Goal: Information Seeking & Learning: Check status

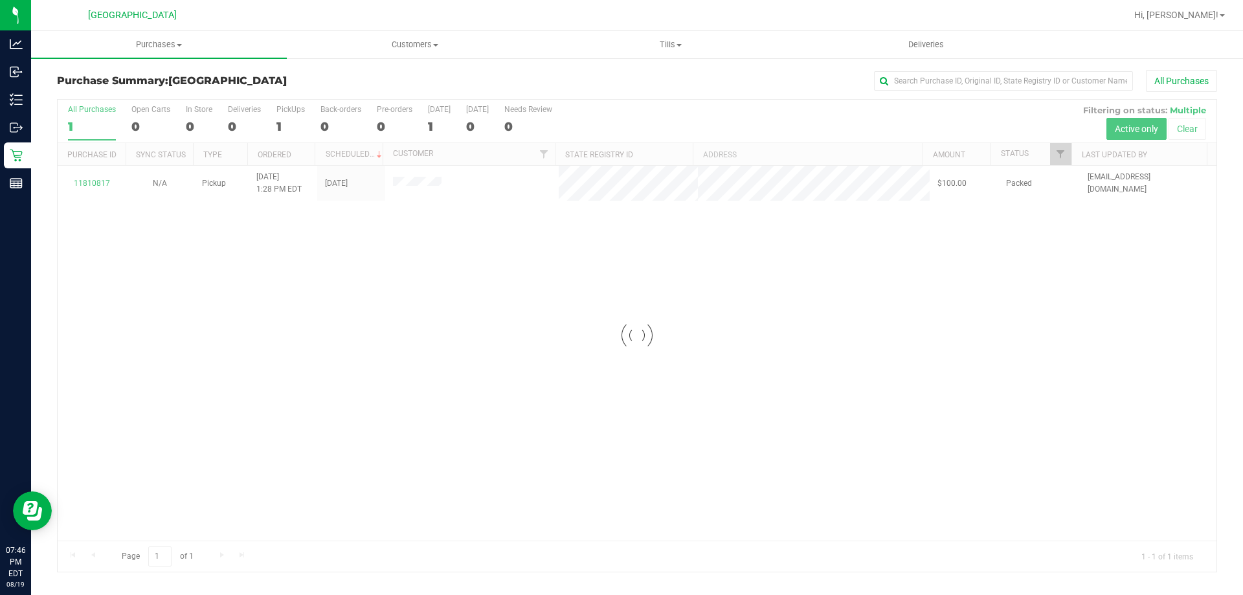
click at [164, 245] on div at bounding box center [637, 336] width 1158 height 472
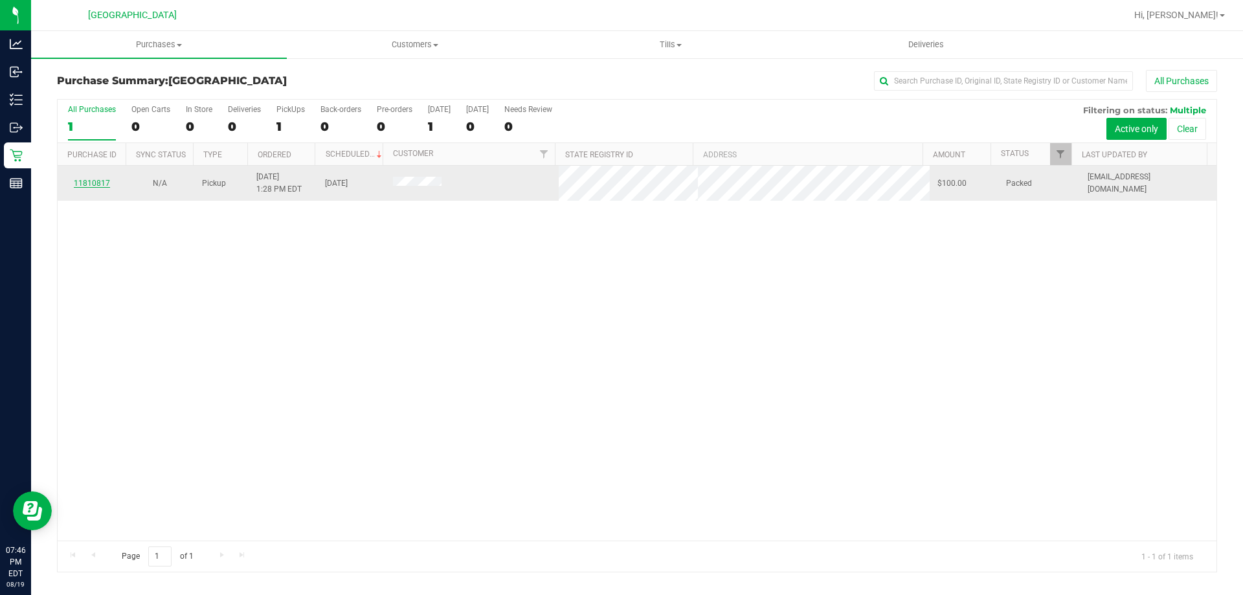
click at [99, 186] on link "11810817" at bounding box center [92, 183] width 36 height 9
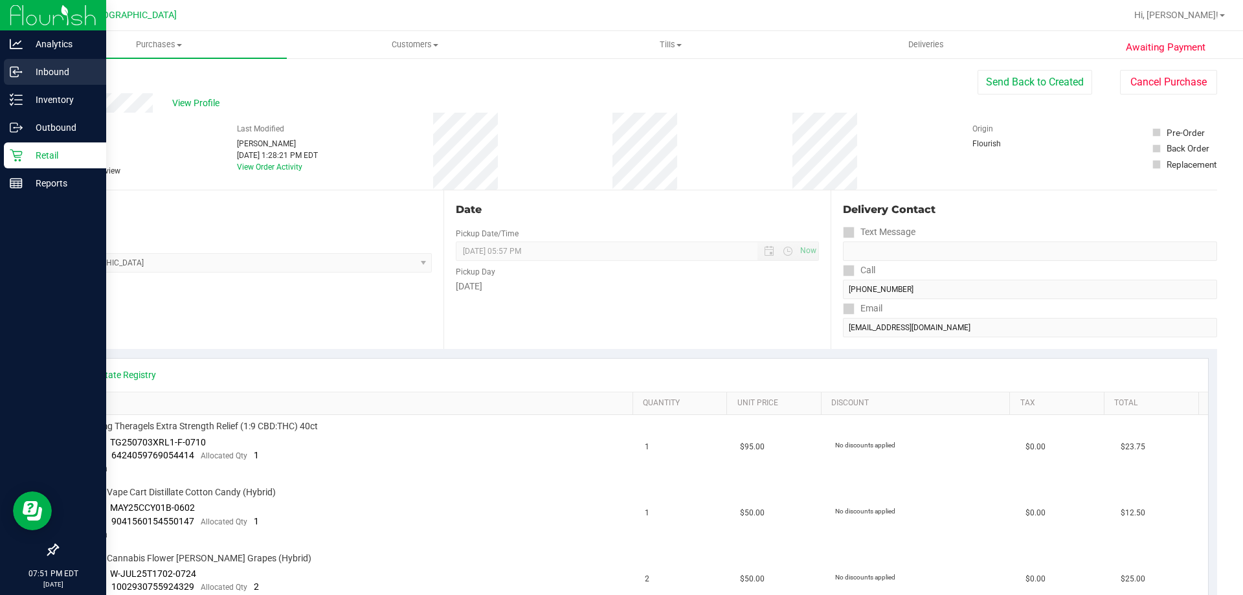
click at [6, 81] on div "Inbound" at bounding box center [55, 72] width 102 height 26
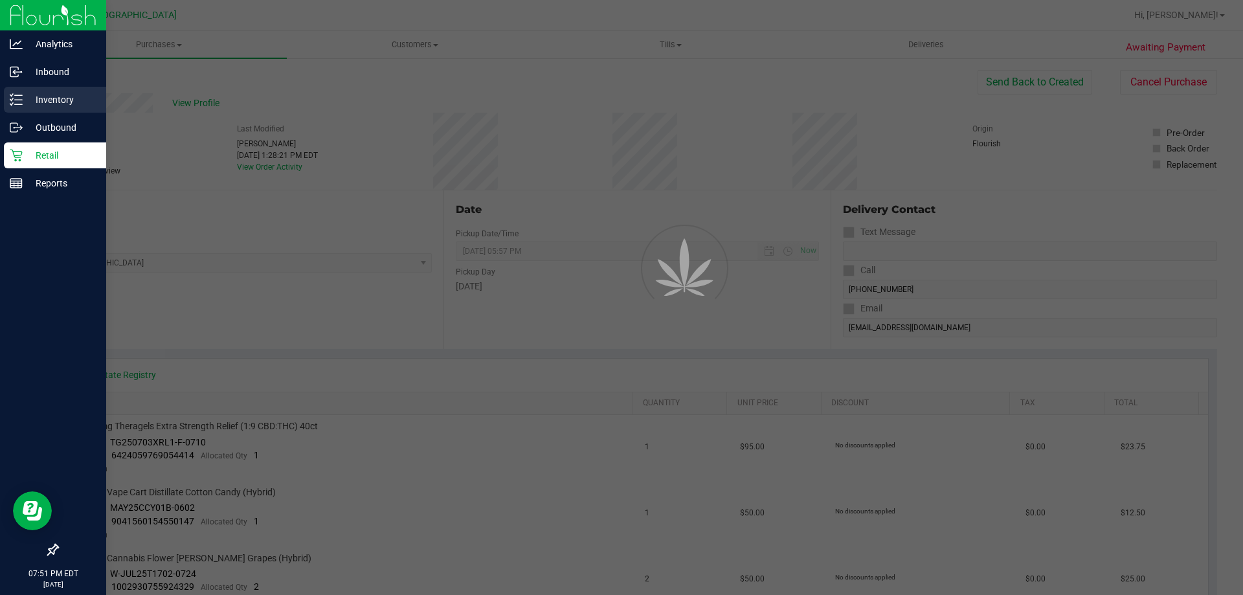
click at [6, 94] on div "Inventory" at bounding box center [55, 100] width 102 height 26
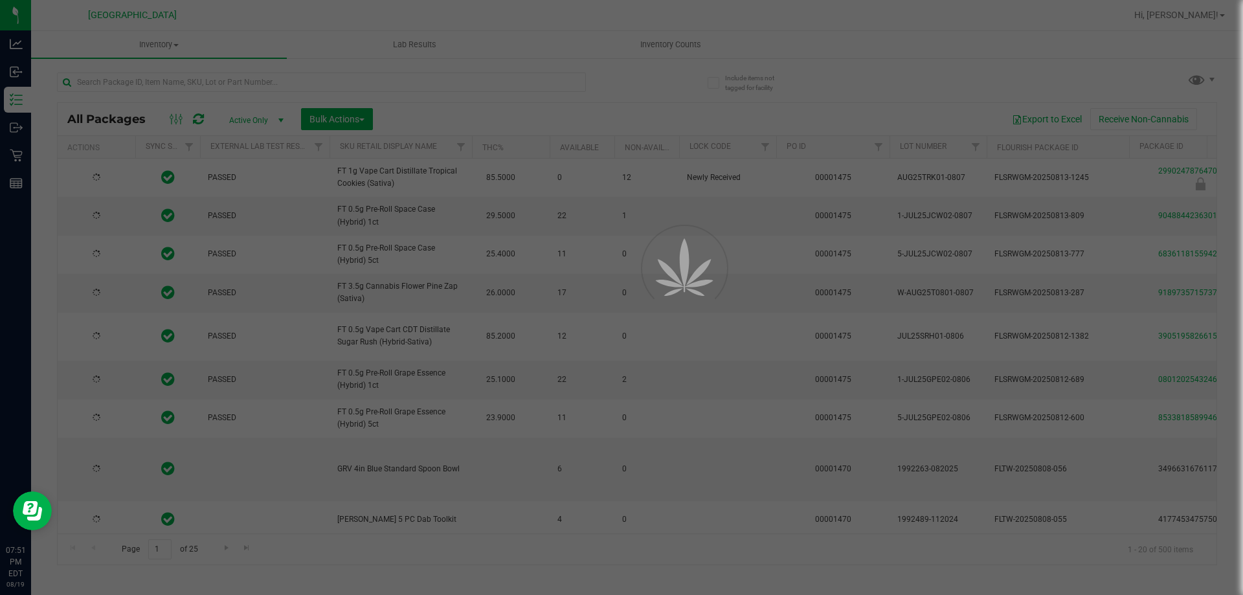
click at [219, 75] on div at bounding box center [621, 297] width 1243 height 595
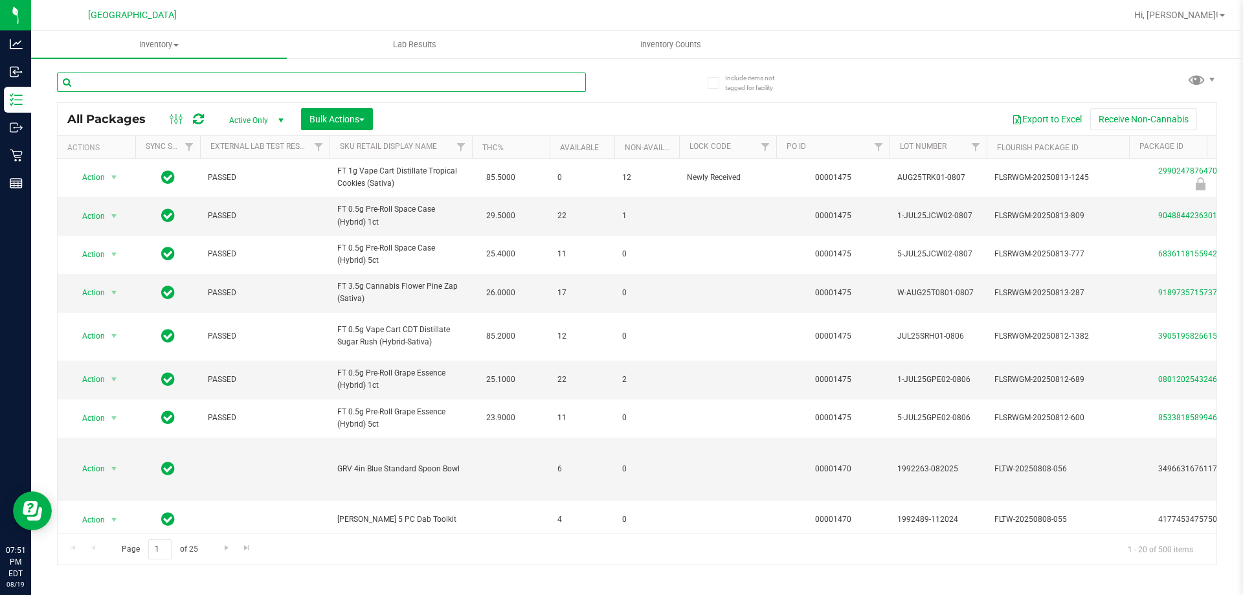
click at [221, 83] on input "text" at bounding box center [321, 81] width 529 height 19
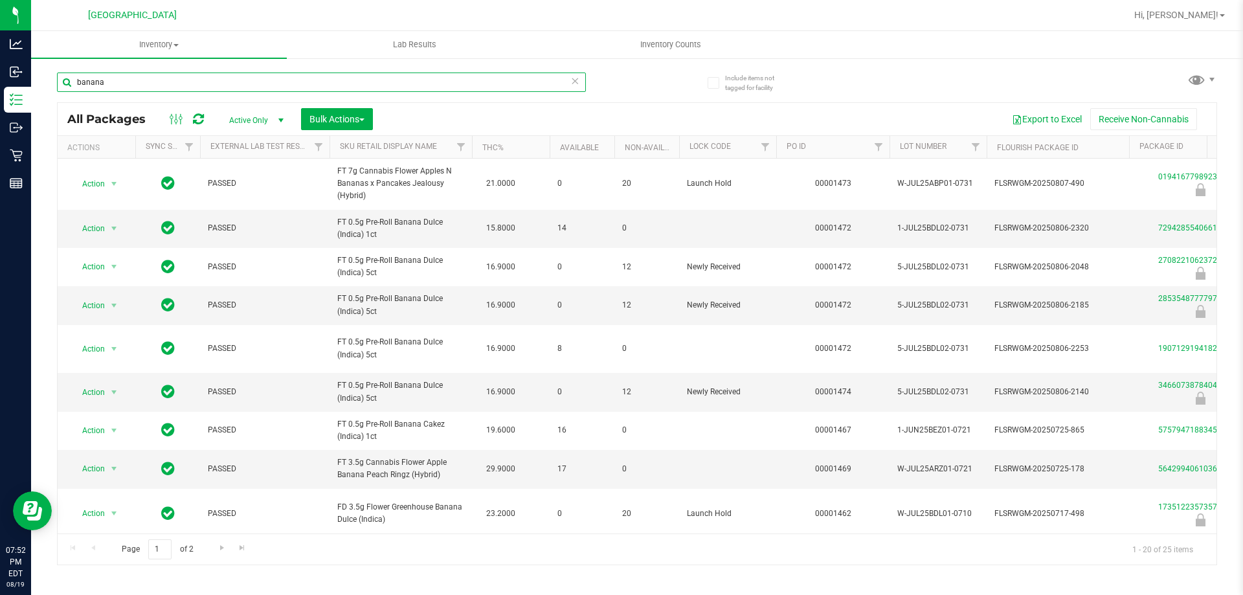
click at [221, 83] on input "banana" at bounding box center [321, 81] width 529 height 19
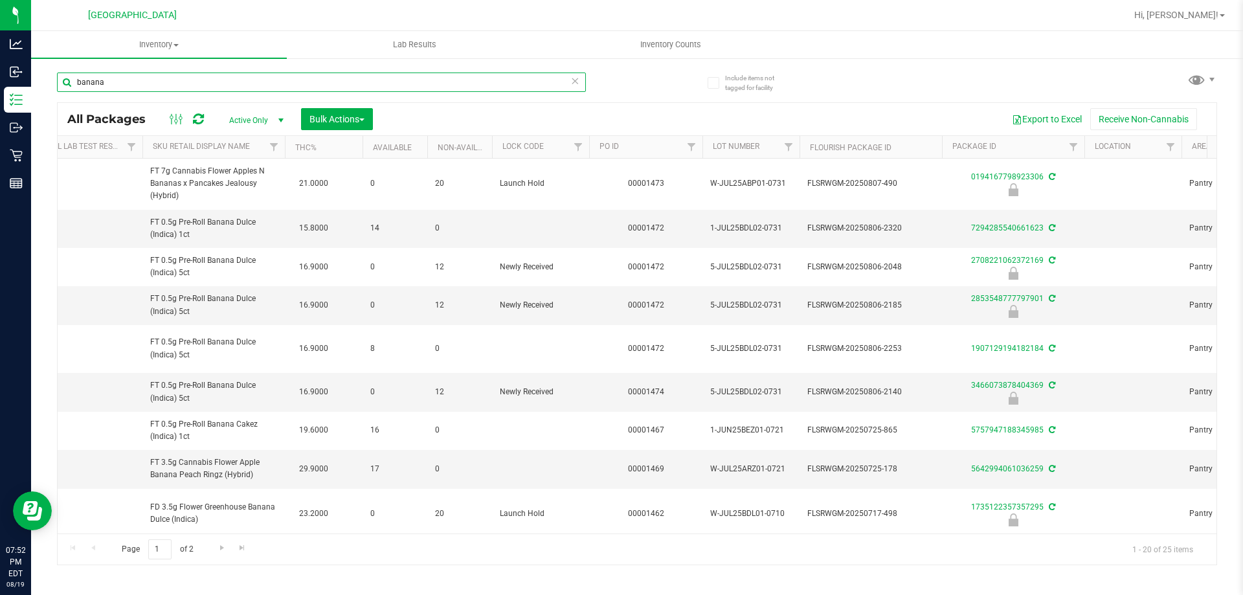
scroll to position [0, 192]
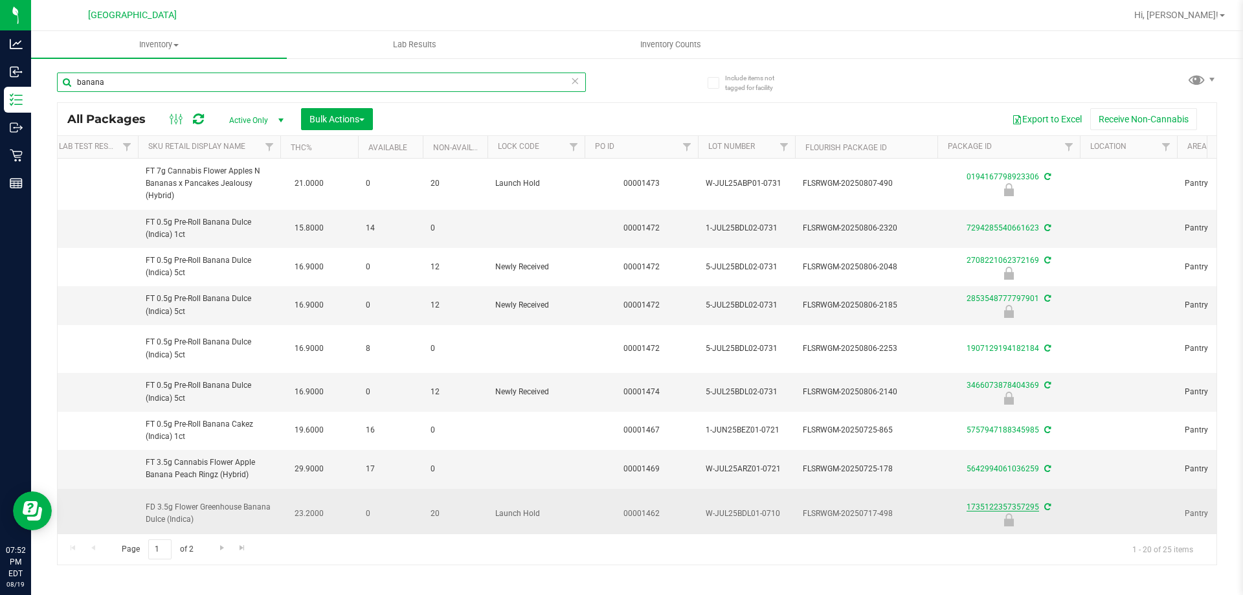
type input "banana"
click at [980, 502] on link "1735122357357295" at bounding box center [1002, 506] width 72 height 9
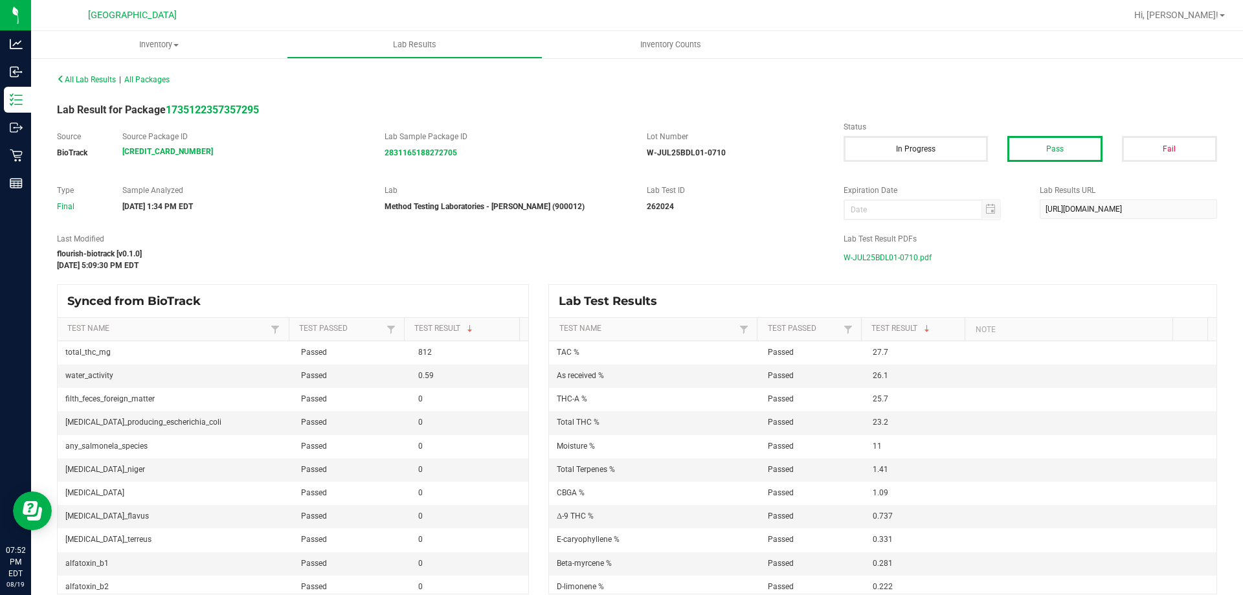
click at [903, 260] on span "W-JUL25BDL01-0710.pdf" at bounding box center [887, 257] width 88 height 19
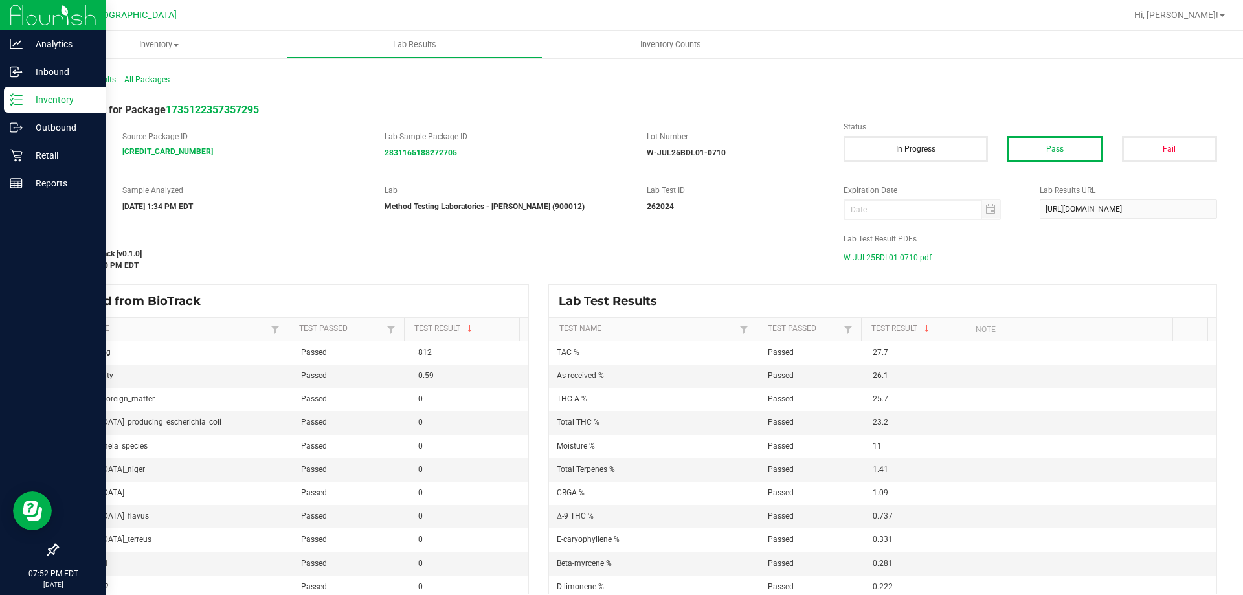
click at [7, 107] on div "Inventory" at bounding box center [55, 100] width 102 height 26
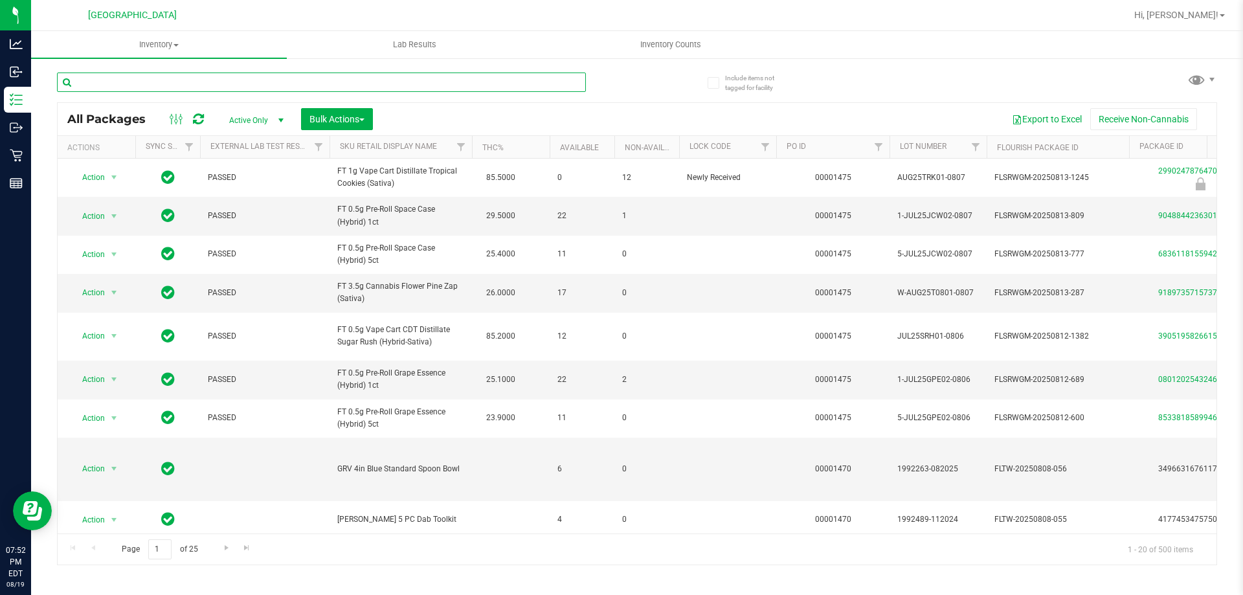
click at [264, 86] on input "text" at bounding box center [321, 81] width 529 height 19
type input "pkt"
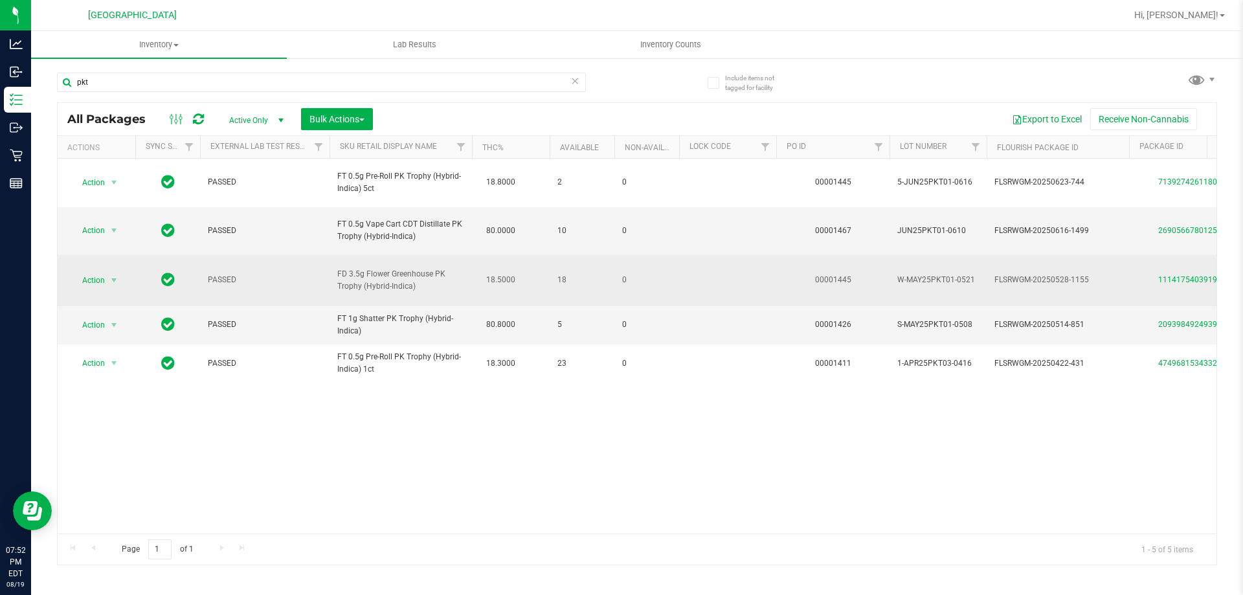
click at [1170, 274] on div "1114175403919738" at bounding box center [1200, 280] width 146 height 12
click at [1175, 275] on link "1114175403919738" at bounding box center [1194, 279] width 72 height 9
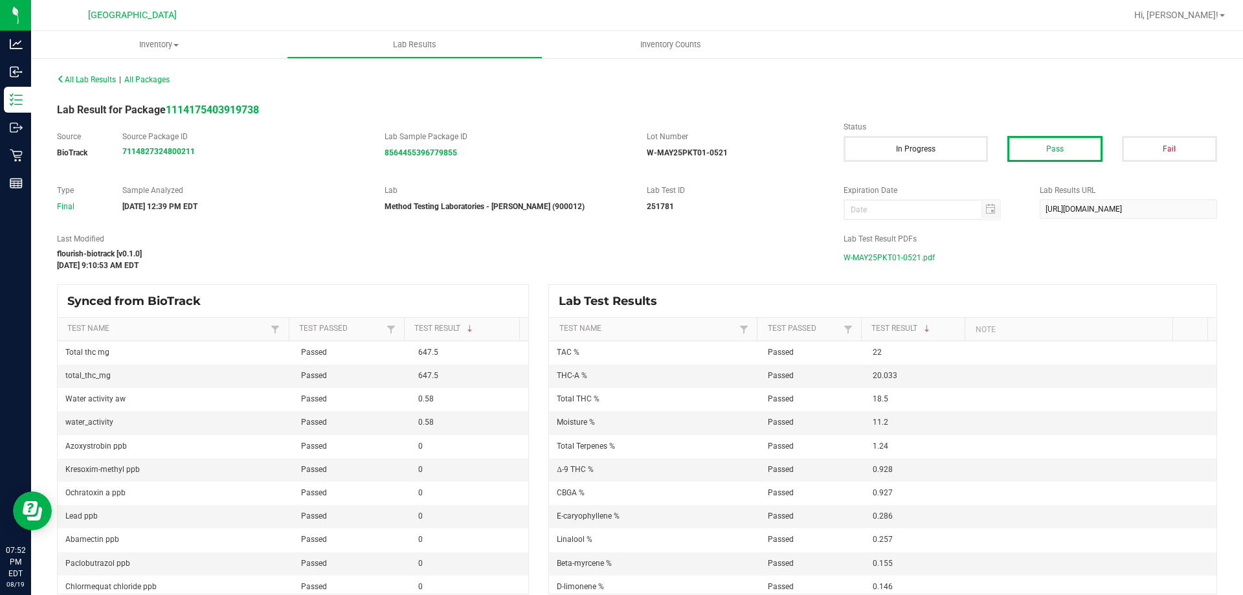
click at [867, 256] on span "W-MAY25PKT01-0521.pdf" at bounding box center [888, 257] width 91 height 19
click at [33, 104] on div "All Lab Results | All Packages Lab Result for Package 1114175403919738 Source B…" at bounding box center [636, 332] width 1211 height 550
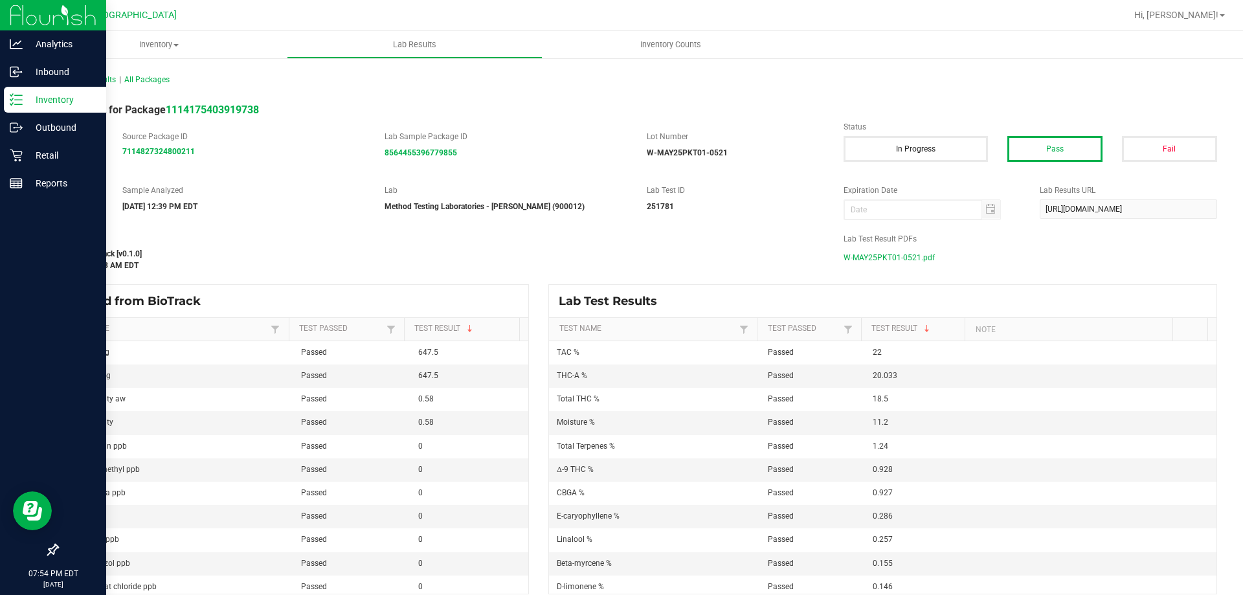
click at [27, 104] on p "Inventory" at bounding box center [62, 100] width 78 height 16
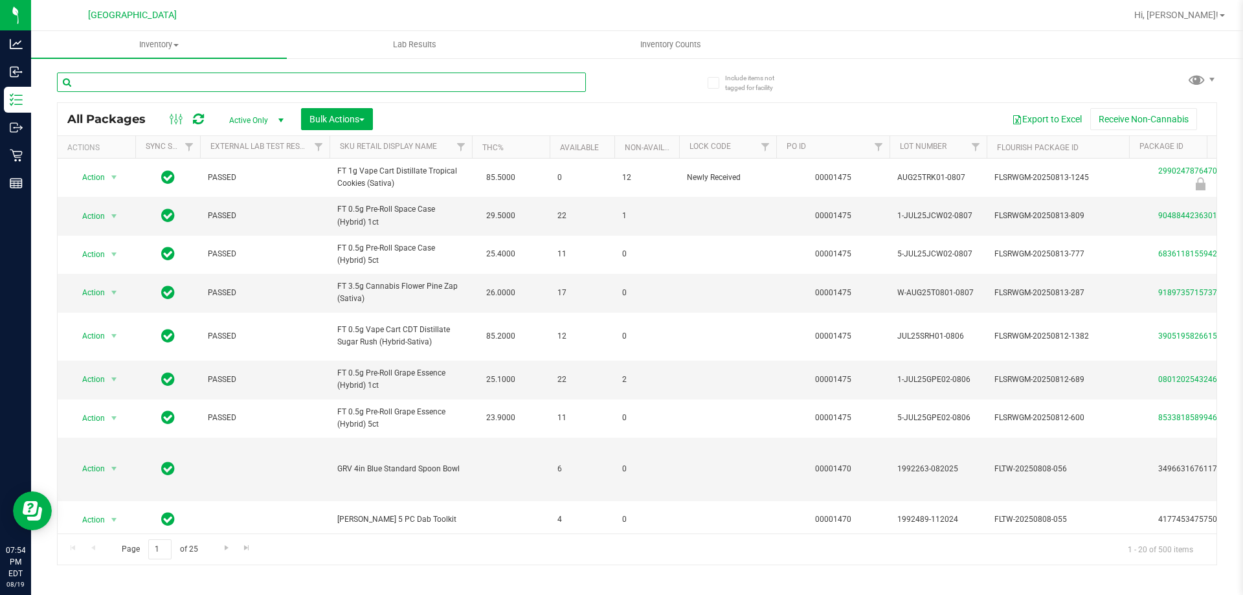
click at [306, 85] on input "text" at bounding box center [321, 81] width 529 height 19
type input "htm"
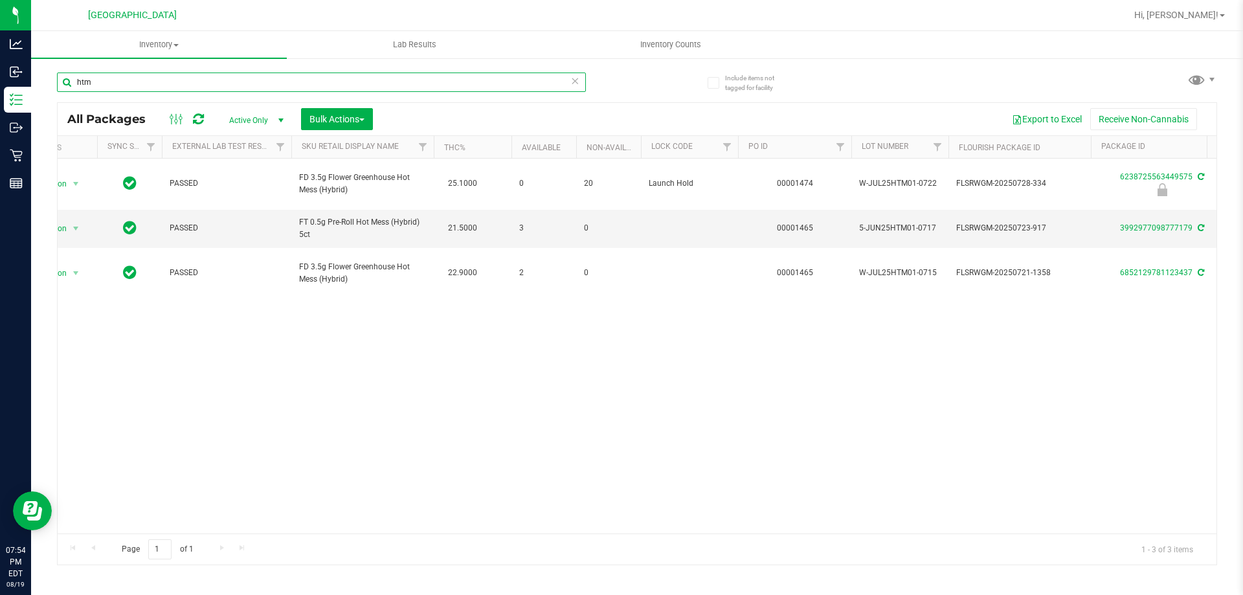
scroll to position [0, 70]
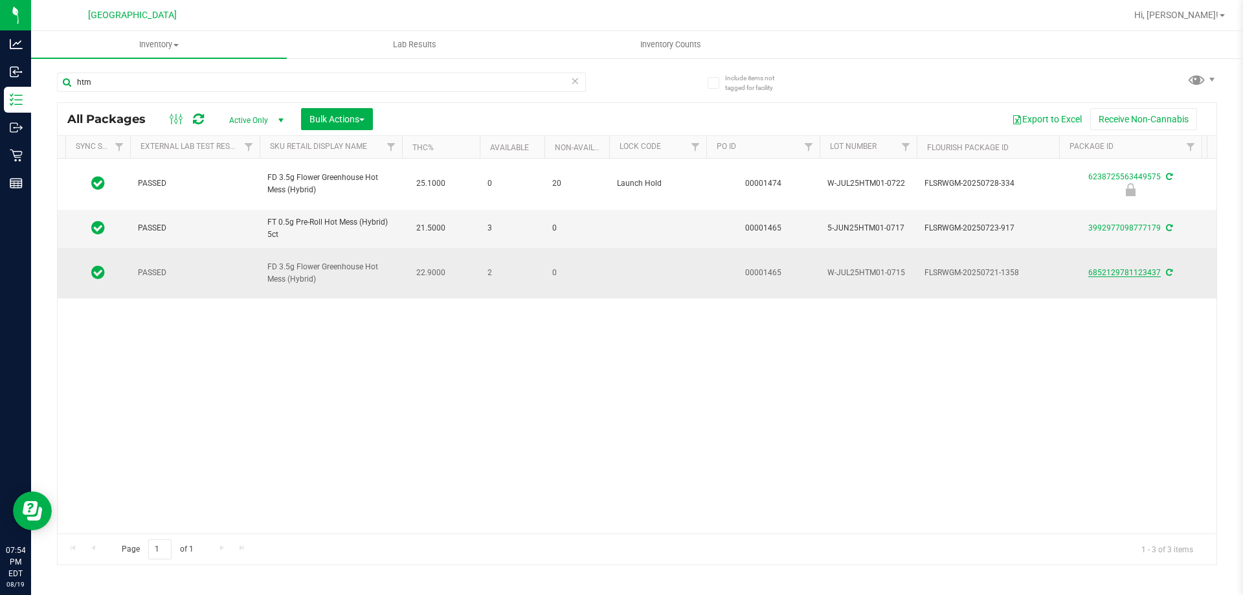
click at [1142, 268] on link "6852129781123437" at bounding box center [1124, 272] width 72 height 9
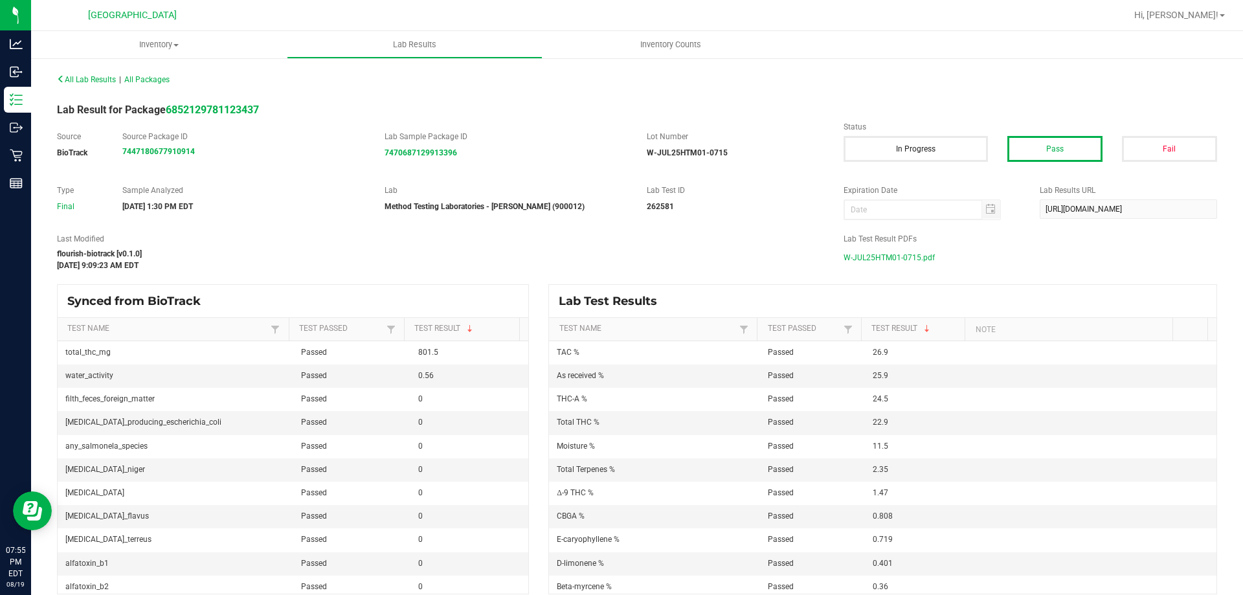
click at [857, 252] on span "W-JUL25HTM01-0715.pdf" at bounding box center [888, 257] width 91 height 19
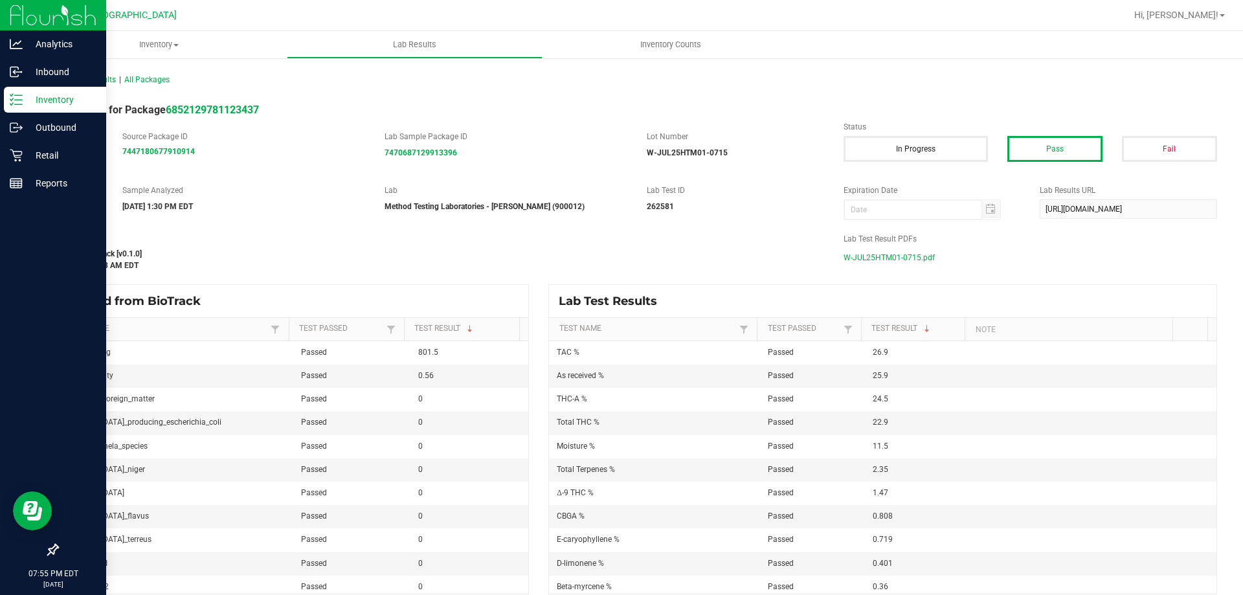
click at [67, 92] on p "Inventory" at bounding box center [62, 100] width 78 height 16
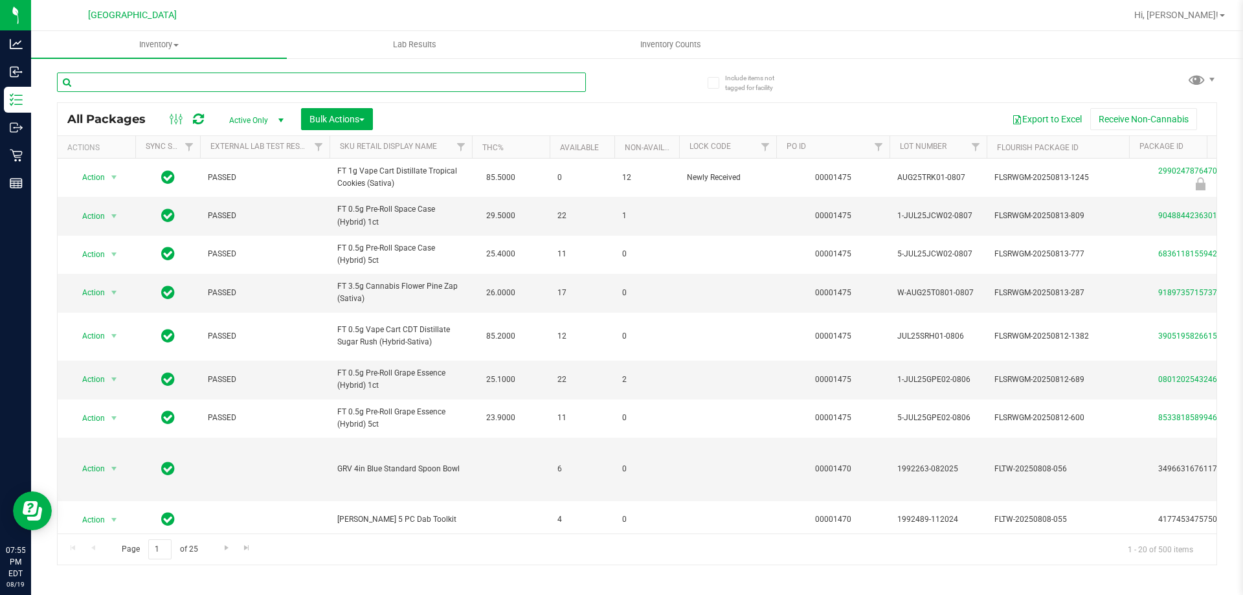
click at [224, 78] on input "text" at bounding box center [321, 81] width 529 height 19
type input "[GEOGRAPHIC_DATA]"
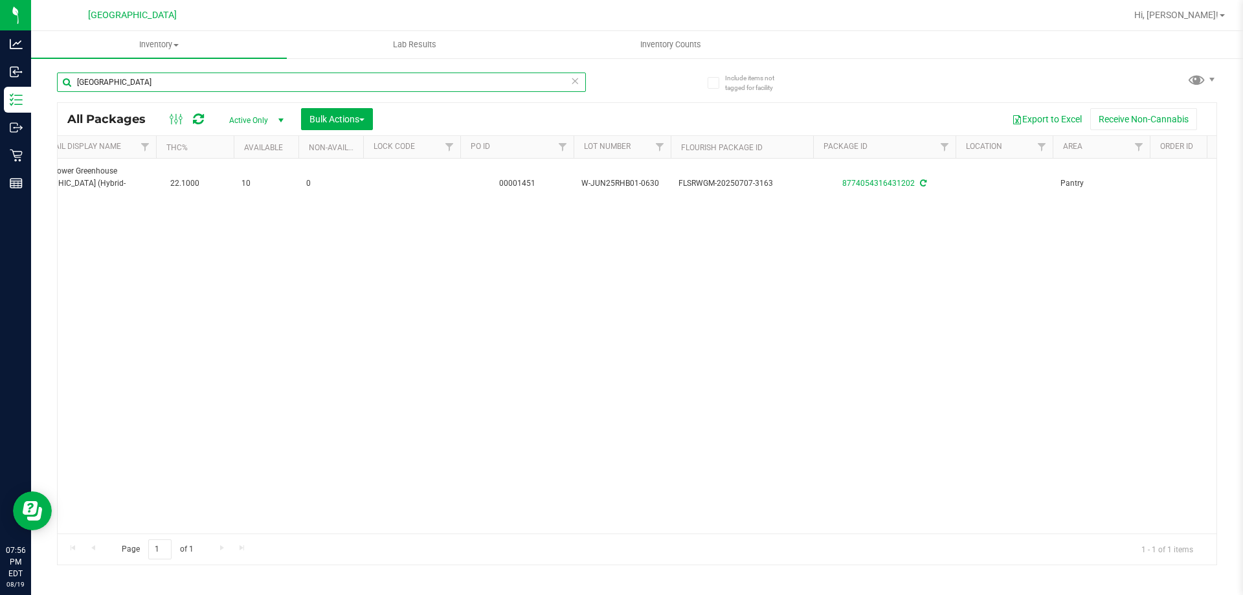
scroll to position [0, 360]
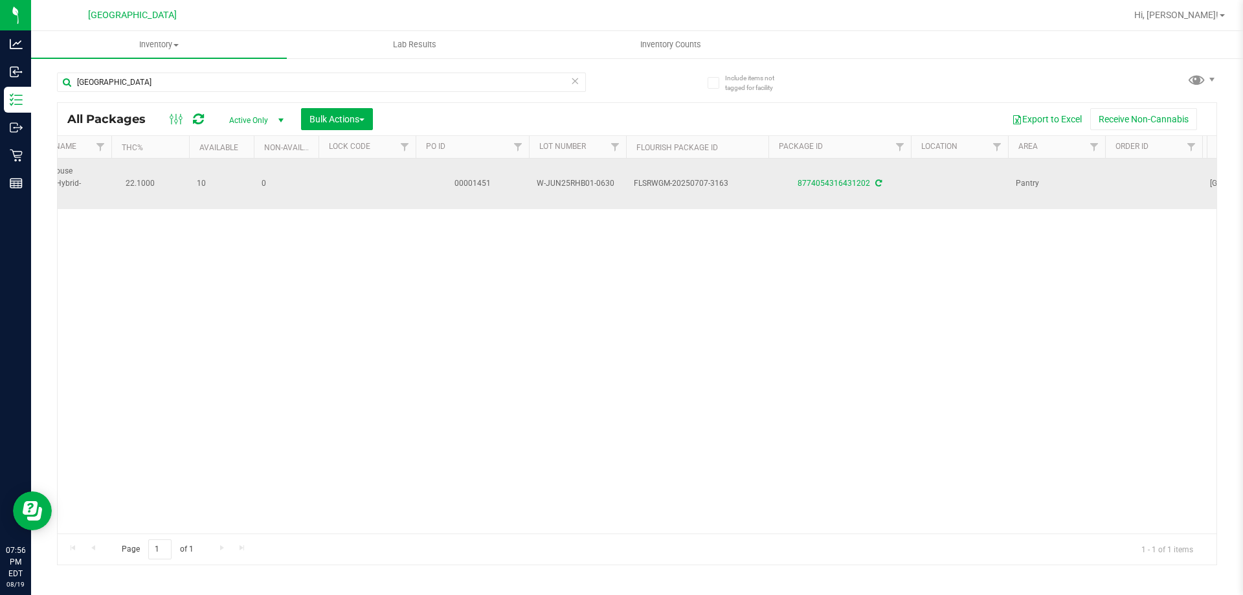
click at [875, 179] on icon at bounding box center [878, 183] width 6 height 8
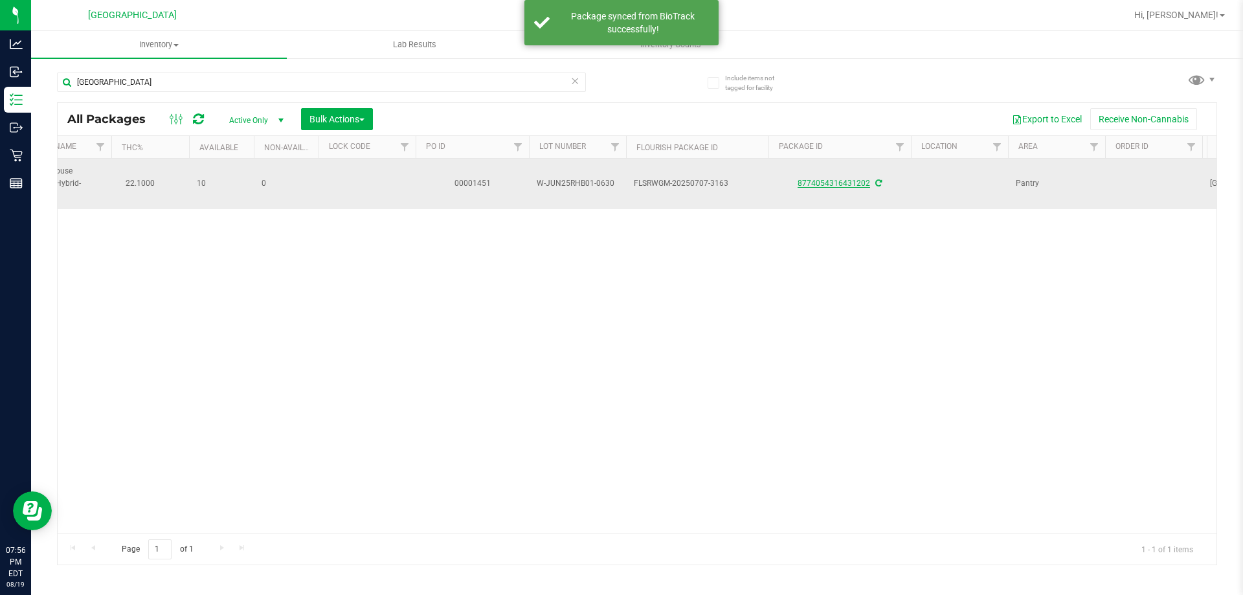
click at [850, 179] on link "8774054316431202" at bounding box center [833, 183] width 72 height 9
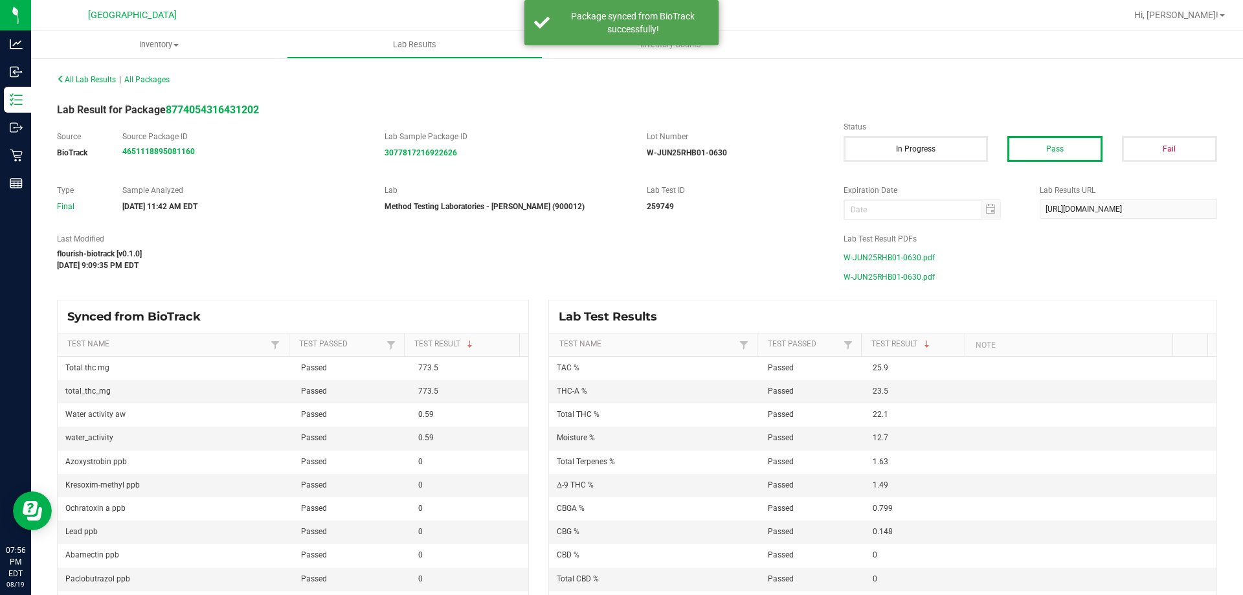
click at [865, 261] on span "W-JUN25RHB01-0630.pdf" at bounding box center [888, 257] width 91 height 19
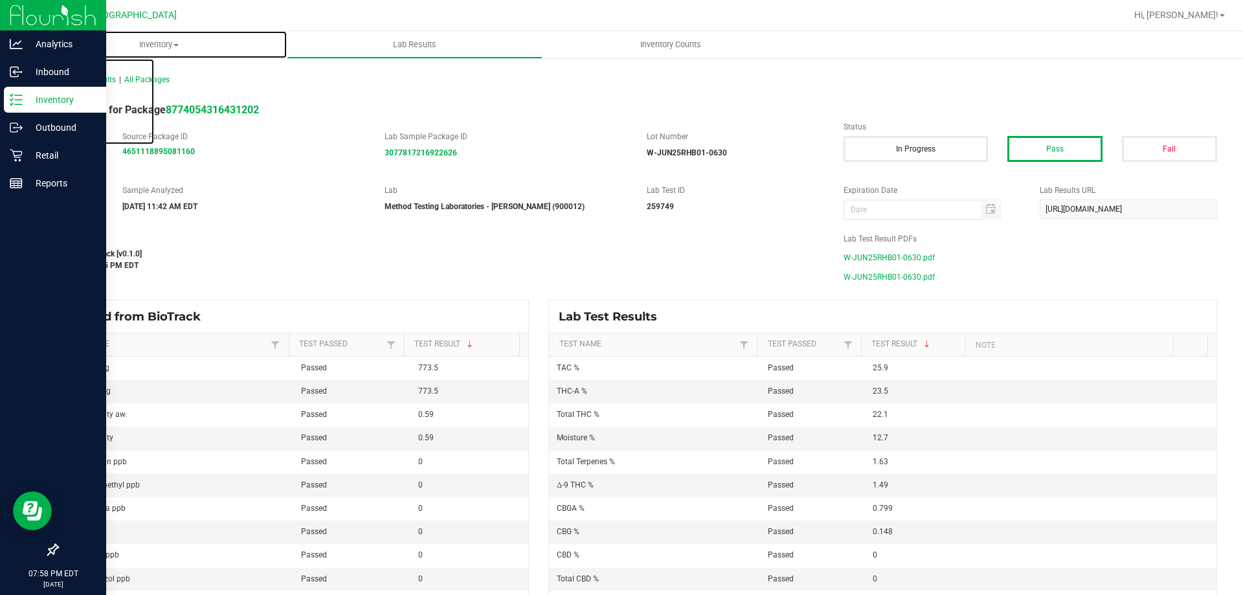
drag, startPoint x: 161, startPoint y: 39, endPoint x: 0, endPoint y: 199, distance: 227.4
click at [162, 39] on span "Inventory" at bounding box center [159, 45] width 256 height 12
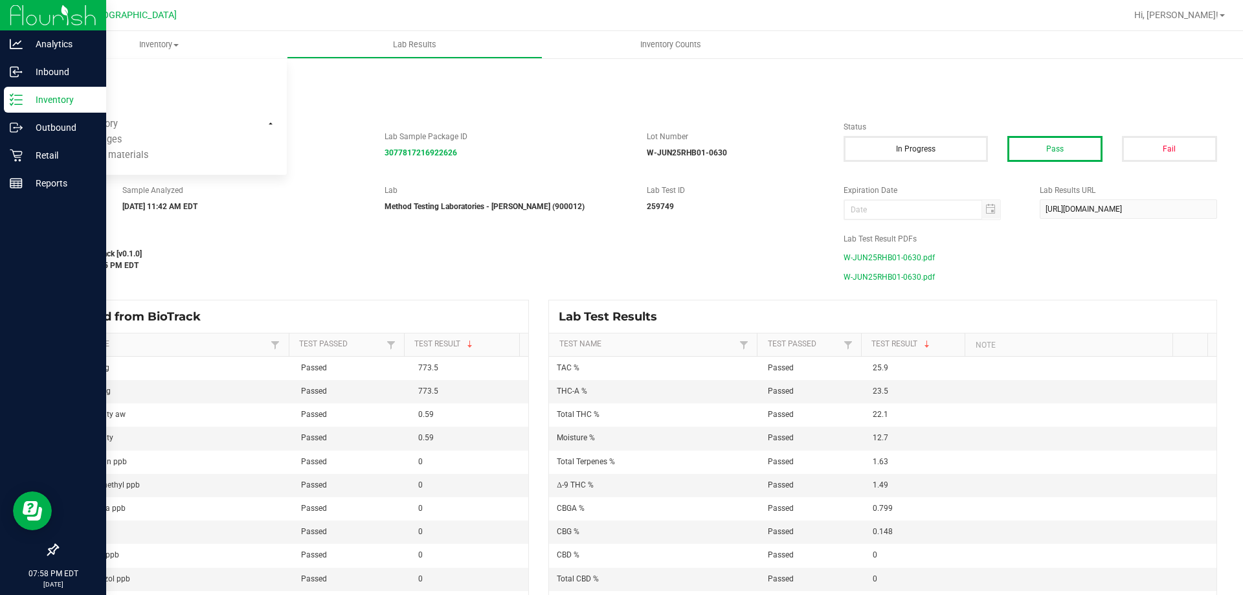
click at [42, 103] on p "Inventory" at bounding box center [62, 100] width 78 height 16
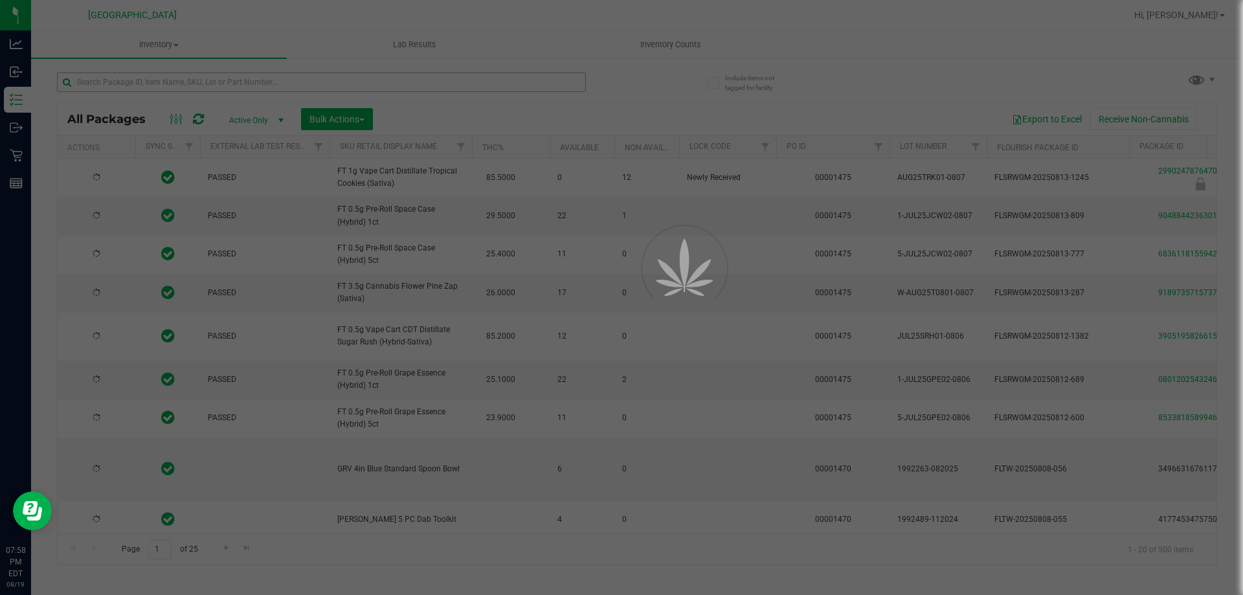
click at [277, 80] on div at bounding box center [621, 297] width 1243 height 595
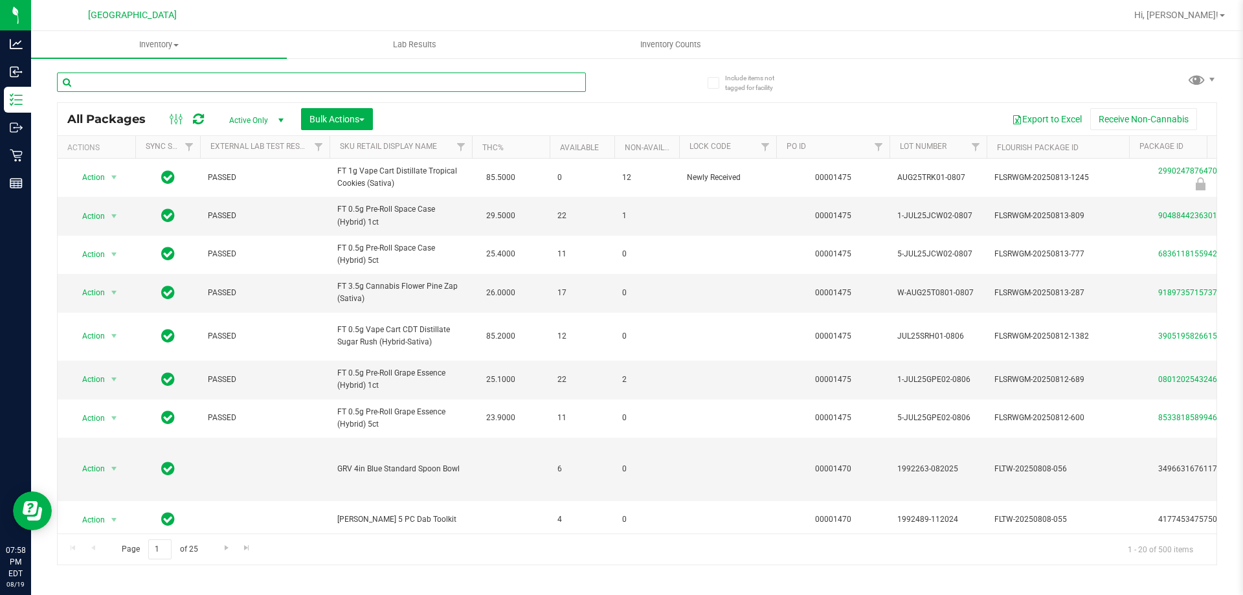
click at [277, 81] on input "text" at bounding box center [321, 81] width 529 height 19
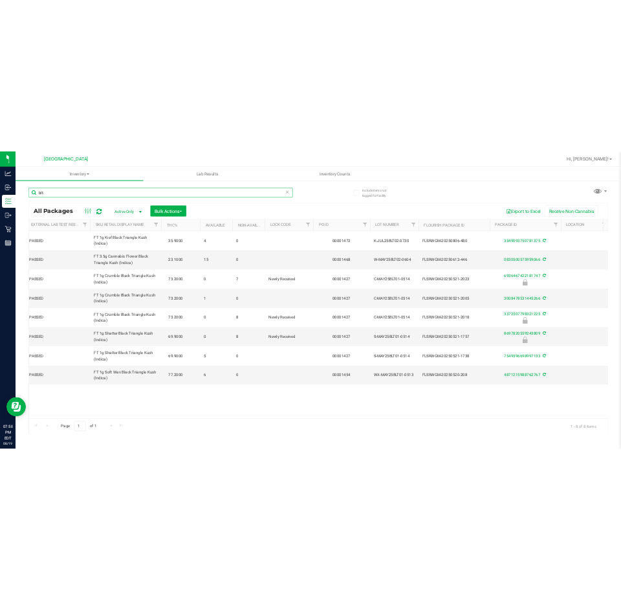
scroll to position [0, 164]
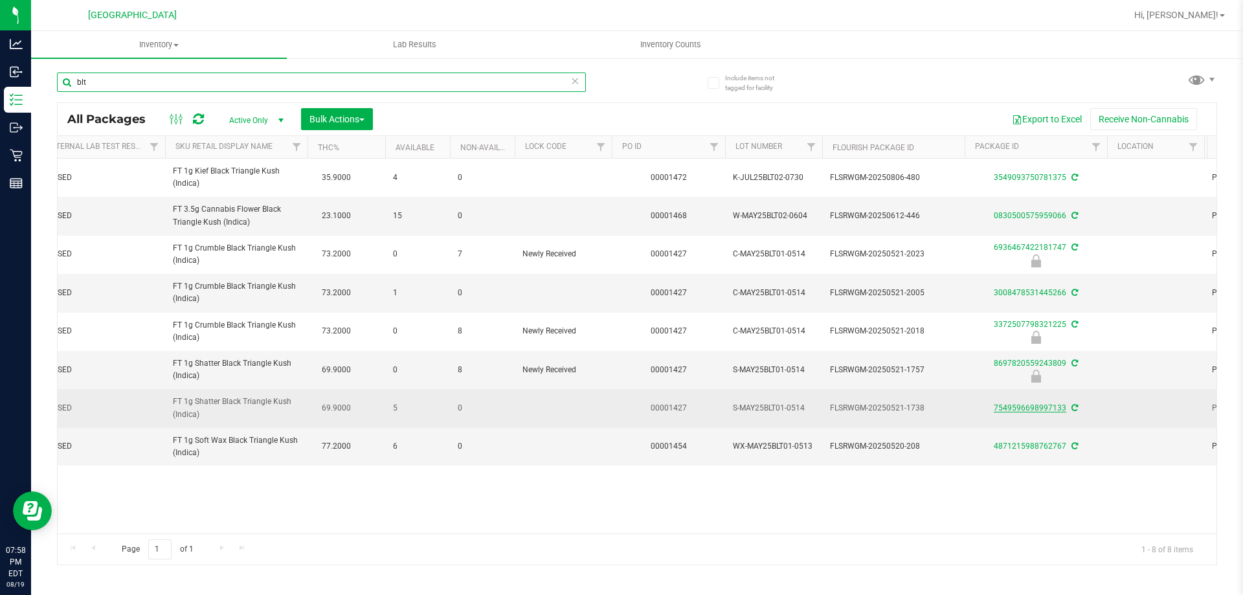
type input "blt"
click at [1043, 404] on link "7549596698997133" at bounding box center [1029, 407] width 72 height 9
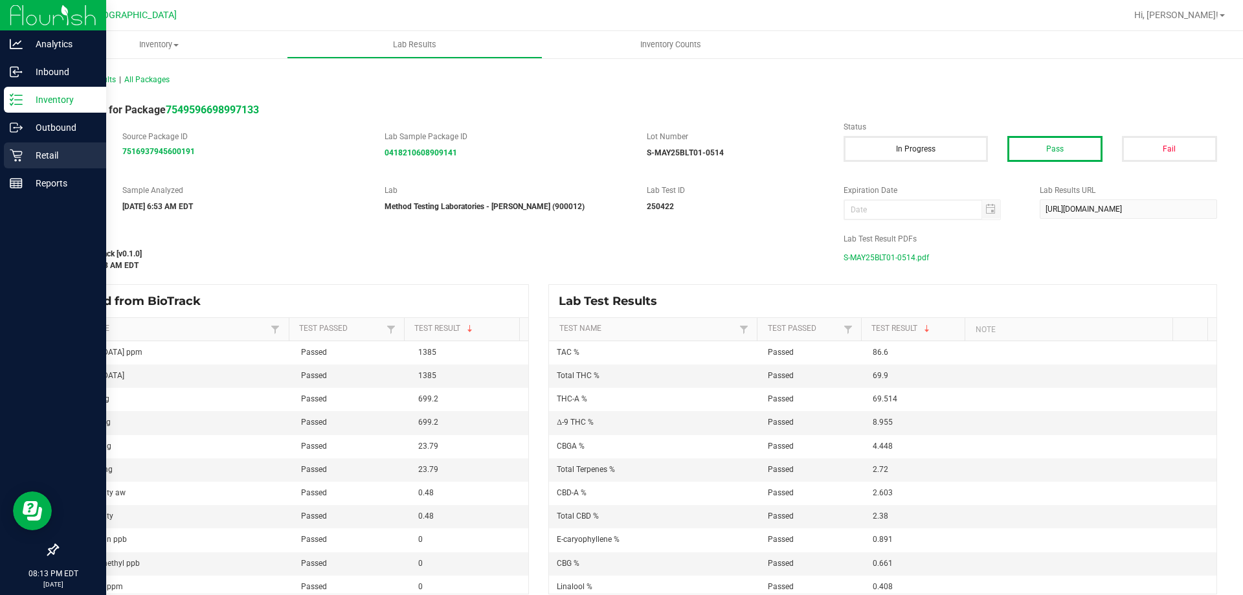
click at [21, 159] on icon at bounding box center [16, 155] width 13 height 13
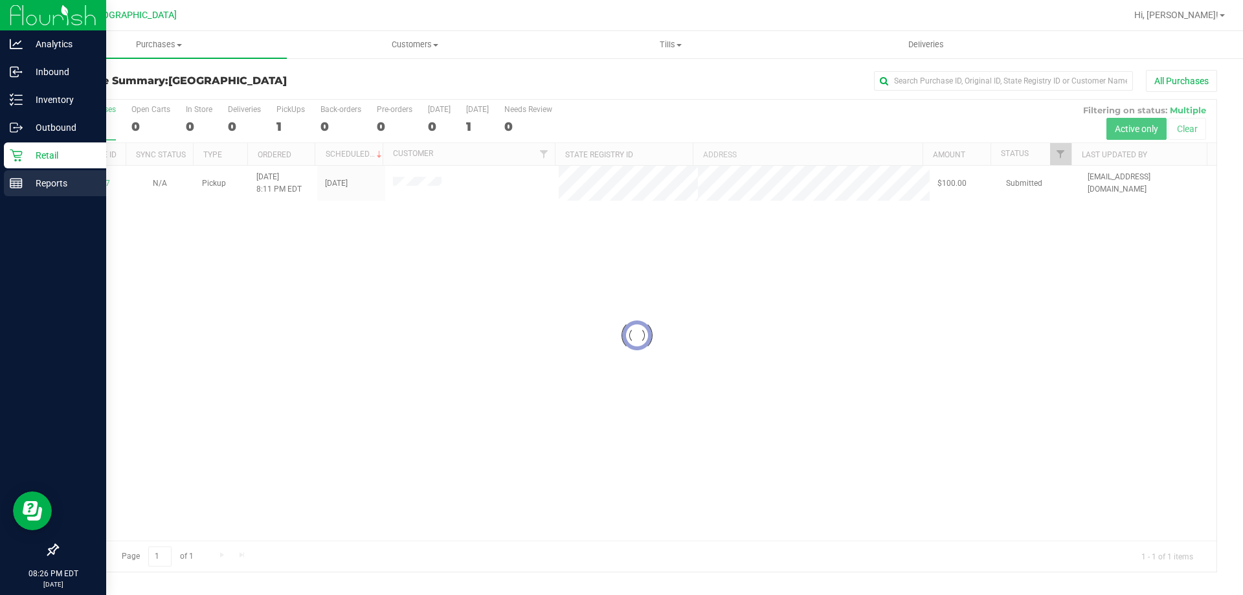
click at [5, 188] on div "Reports" at bounding box center [55, 183] width 102 height 26
click at [29, 182] on p "Reports" at bounding box center [62, 183] width 78 height 16
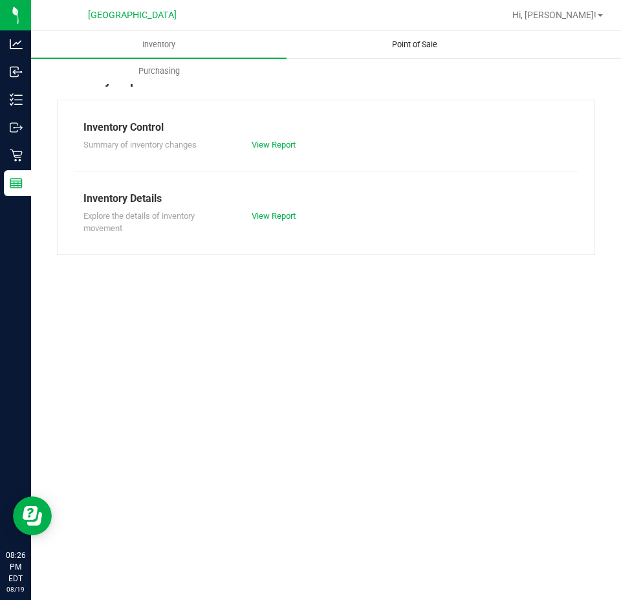
click at [371, 45] on uib-tab-heading "Point of Sale" at bounding box center [414, 45] width 254 height 26
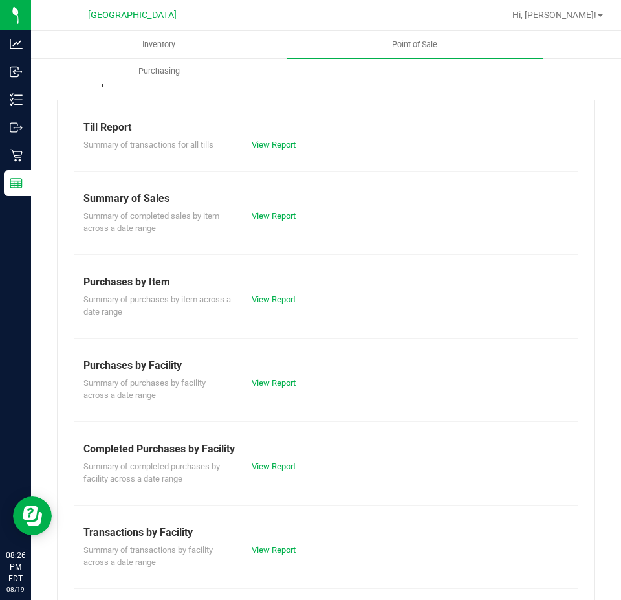
click at [265, 544] on div "View Report" at bounding box center [284, 550] width 84 height 13
click at [265, 551] on link "View Report" at bounding box center [274, 550] width 44 height 10
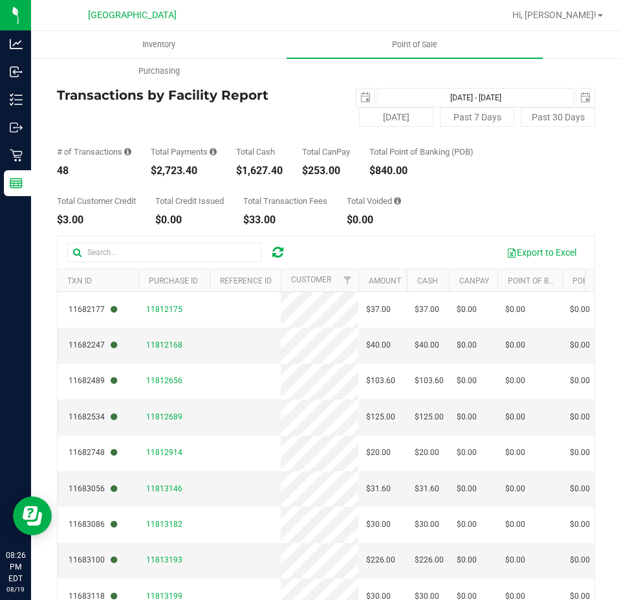
drag, startPoint x: 200, startPoint y: 175, endPoint x: 157, endPoint y: 172, distance: 42.8
click at [157, 172] on div "$2,723.40" at bounding box center [184, 171] width 66 height 10
copy div "2,723.40"
click at [387, 47] on span "Point of Sale" at bounding box center [415, 45] width 80 height 12
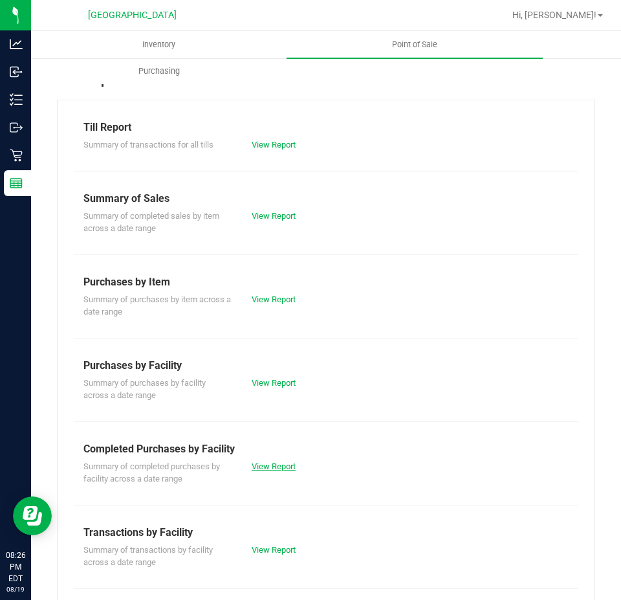
click at [287, 467] on link "View Report" at bounding box center [274, 466] width 44 height 10
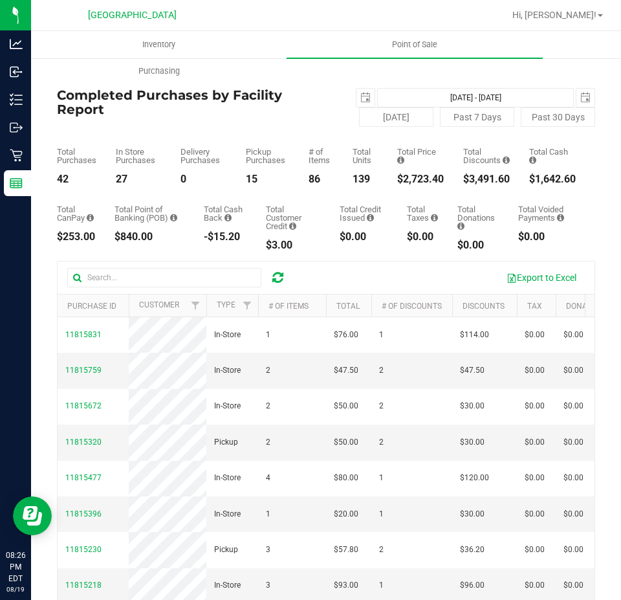
drag, startPoint x: 465, startPoint y: 179, endPoint x: 503, endPoint y: 179, distance: 38.2
click at [503, 179] on div "Total Purchases 42 In Store Purchases 27 Delivery Purchases 0 Pickup Purchases …" at bounding box center [326, 156] width 538 height 58
copy div "3,491.60"
